Goal: Information Seeking & Learning: Learn about a topic

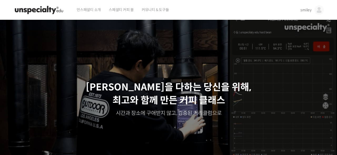
click at [307, 8] on span "smiley" at bounding box center [305, 10] width 11 height 5
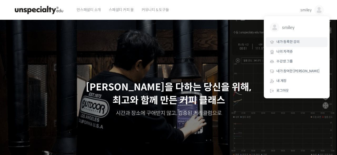
click at [285, 41] on span "내가 등록한 강의" at bounding box center [288, 42] width 23 height 4
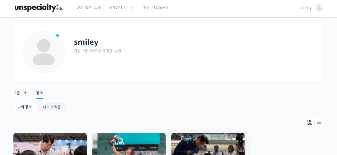
scroll to position [78, 0]
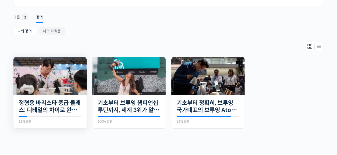
click at [64, 94] on img at bounding box center [49, 76] width 73 height 38
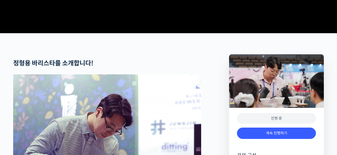
scroll to position [203, 0]
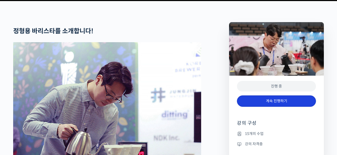
click at [279, 107] on link "계속 진행하기" at bounding box center [276, 100] width 79 height 11
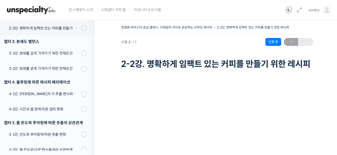
scroll to position [118, 0]
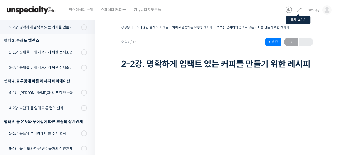
click at [298, 11] on icon at bounding box center [299, 10] width 6 height 6
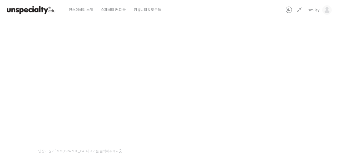
scroll to position [50, 0]
click at [274, 88] on div "정형용 바리스타 중급 클래스: 디테일의 차이로 완성하는 브루잉 레시피 2-2강. 명확하게 임팩트 있는 커피를 만들기 위한 레시피 진행 중 수업…" at bounding box center [138, 122] width 350 height 297
click at [288, 82] on div "정형용 바리스타 중급 클래스: 디테일의 차이로 완성하는 브루잉 레시피 2-2강. 명확하게 임팩트 있는 커피를 만들기 위한 레시피 진행 중 수업…" at bounding box center [138, 122] width 350 height 297
click at [286, 82] on div "정형용 바리스타 중급 클래스: 디테일의 차이로 완성하는 브루잉 레시피 2-2강. 명확하게 임팩트 있는 커피를 만들기 위한 레시피 진행 중 수업…" at bounding box center [138, 122] width 350 height 297
click at [241, 45] on div "정형용 바리스타 중급 클래스: 디테일의 차이로 완성하는 브루잉 레시피 2-2강. 명확하게 임팩트 있는 커피를 만들기 위한 레시피 진행 중 수업…" at bounding box center [138, 122] width 350 height 297
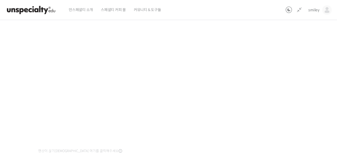
click at [280, 50] on div "정형용 바리스타 중급 클래스: 디테일의 차이로 완성하는 브루잉 레시피 2-2강. 명확하게 임팩트 있는 커피를 만들기 위한 레시피 진행 중 수업…" at bounding box center [138, 122] width 350 height 297
click at [261, 89] on div "정형용 바리스타 중급 클래스: 디테일의 차이로 완성하는 브루잉 레시피 2-2강. 명확하게 임팩트 있는 커피를 만들기 위한 레시피 진행 중 수업…" at bounding box center [138, 122] width 350 height 297
click at [260, 88] on div "정형용 바리스타 중급 클래스: 디테일의 차이로 완성하는 브루잉 레시피 2-2강. 명확하게 임팩트 있는 커피를 만들기 위한 레시피 진행 중 수업…" at bounding box center [138, 122] width 350 height 297
click at [274, 88] on div "정형용 바리스타 중급 클래스: 디테일의 차이로 완성하는 브루잉 레시피 2-2강. 명확하게 임팩트 있는 커피를 만들기 위한 레시피 진행 중 수업…" at bounding box center [138, 122] width 350 height 297
click at [257, 96] on div "정형용 바리스타 중급 클래스: 디테일의 차이로 완성하는 브루잉 레시피 2-2강. 명확하게 임팩트 있는 커피를 만들기 위한 레시피 진행 중 수업…" at bounding box center [138, 122] width 350 height 297
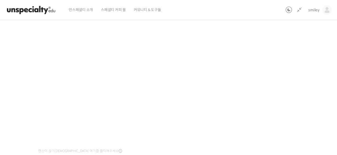
click at [257, 96] on div "정형용 바리스타 중급 클래스: 디테일의 차이로 완성하는 브루잉 레시피 2-2강. 명확하게 임팩트 있는 커피를 만들기 위한 레시피 진행 중 수업…" at bounding box center [138, 122] width 350 height 297
click at [273, 76] on div "정형용 바리스타 중급 클래스: 디테일의 차이로 완성하는 브루잉 레시피 2-2강. 명확하게 임팩트 있는 커피를 만들기 위한 레시피 진행 중 수업…" at bounding box center [138, 122] width 350 height 297
click at [256, 88] on div "정형용 바리스타 중급 클래스: 디테일의 차이로 완성하는 브루잉 레시피 2-2강. 명확하게 임팩트 있는 커피를 만들기 위한 레시피 진행 중 수업…" at bounding box center [138, 122] width 350 height 297
click at [280, 105] on div "정형용 바리스타 중급 클래스: 디테일의 차이로 완성하는 브루잉 레시피 2-2강. 명확하게 임팩트 있는 커피를 만들기 위한 레시피 진행 중 수업…" at bounding box center [138, 122] width 350 height 297
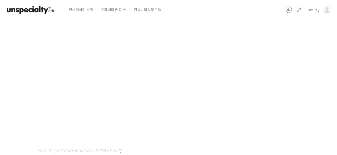
click at [266, 108] on div "정형용 바리스타 중급 클래스: 디테일의 차이로 완성하는 브루잉 레시피 2-2강. 명확하게 임팩트 있는 커피를 만들기 위한 레시피 진행 중 수업…" at bounding box center [138, 122] width 350 height 297
click at [286, 101] on div "정형용 바리스타 중급 클래스: 디테일의 차이로 완성하는 브루잉 레시피 2-2강. 명확하게 임팩트 있는 커피를 만들기 위한 레시피 진행 중 수업…" at bounding box center [138, 122] width 350 height 297
click at [270, 81] on div "정형용 바리스타 중급 클래스: 디테일의 차이로 완성하는 브루잉 레시피 2-2강. 명확하게 임팩트 있는 커피를 만들기 위한 레시피 진행 중 수업…" at bounding box center [138, 122] width 350 height 297
click at [291, 73] on div "정형용 바리스타 중급 클래스: 디테일의 차이로 완성하는 브루잉 레시피 2-2강. 명확하게 임팩트 있는 커피를 만들기 위한 레시피 진행 중 수업…" at bounding box center [138, 122] width 350 height 297
click at [267, 86] on div "정형용 바리스타 중급 클래스: 디테일의 차이로 완성하는 브루잉 레시피 2-2강. 명확하게 임팩트 있는 커피를 만들기 위한 레시피 진행 중 수업…" at bounding box center [138, 122] width 350 height 297
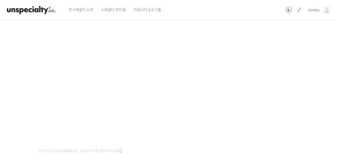
click at [279, 106] on div "정형용 바리스타 중급 클래스: 디테일의 차이로 완성하는 브루잉 레시피 2-2강. 명확하게 임팩트 있는 커피를 만들기 위한 레시피 진행 중 수업…" at bounding box center [138, 122] width 350 height 297
